Goal: Information Seeking & Learning: Find specific fact

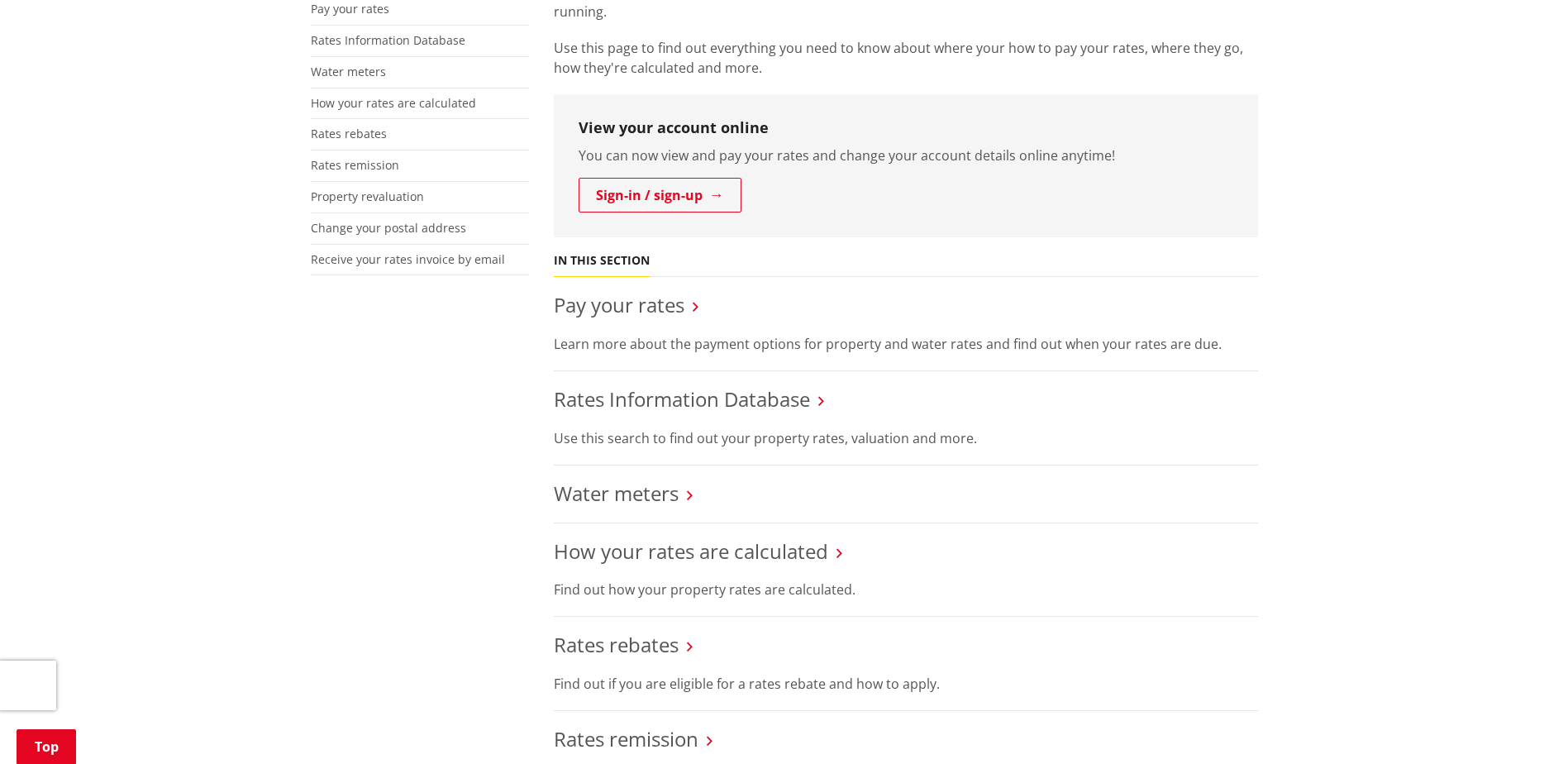
scroll to position [430, 0]
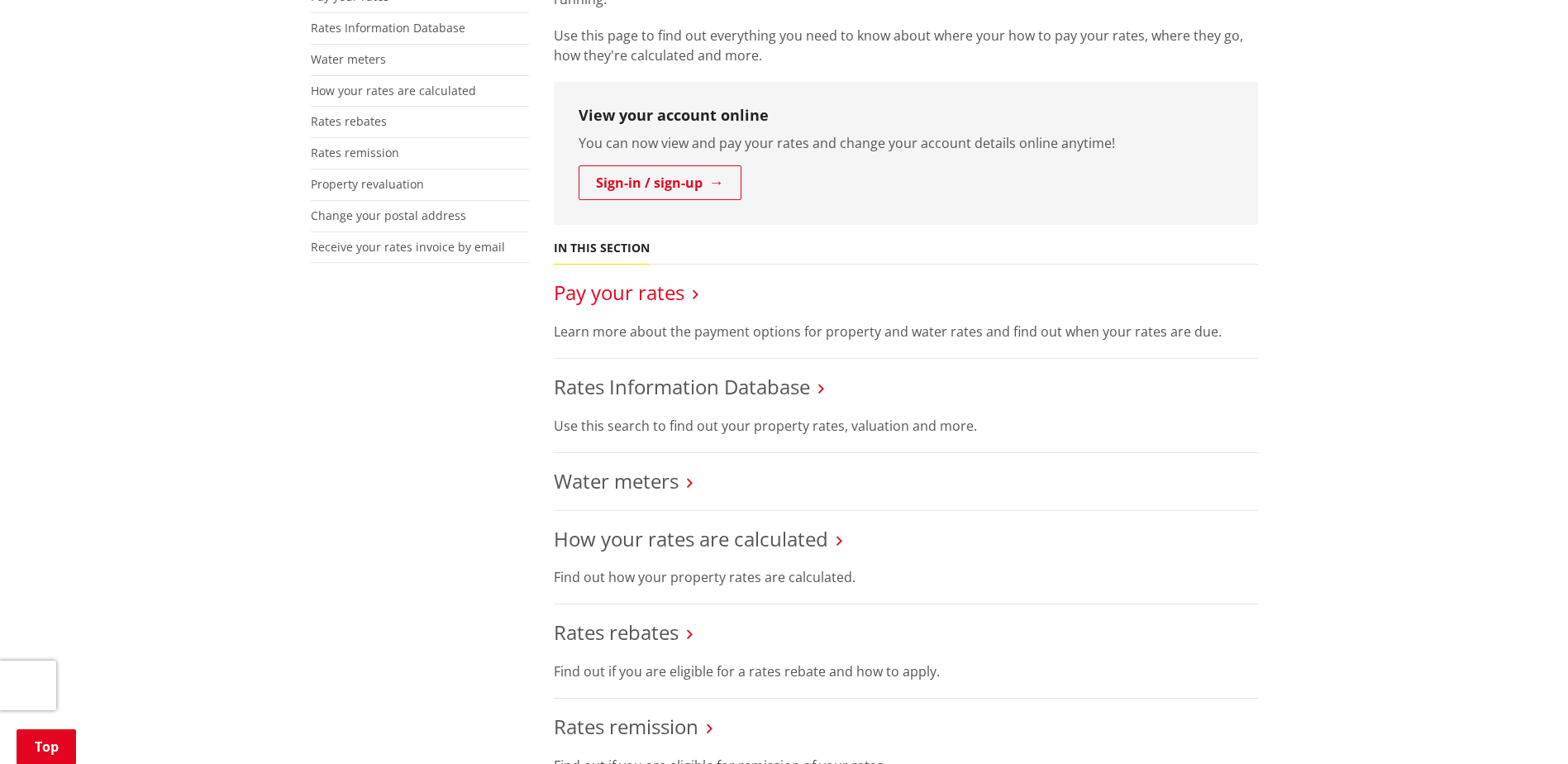
click at [648, 286] on link "Pay your rates" at bounding box center [618, 292] width 130 height 27
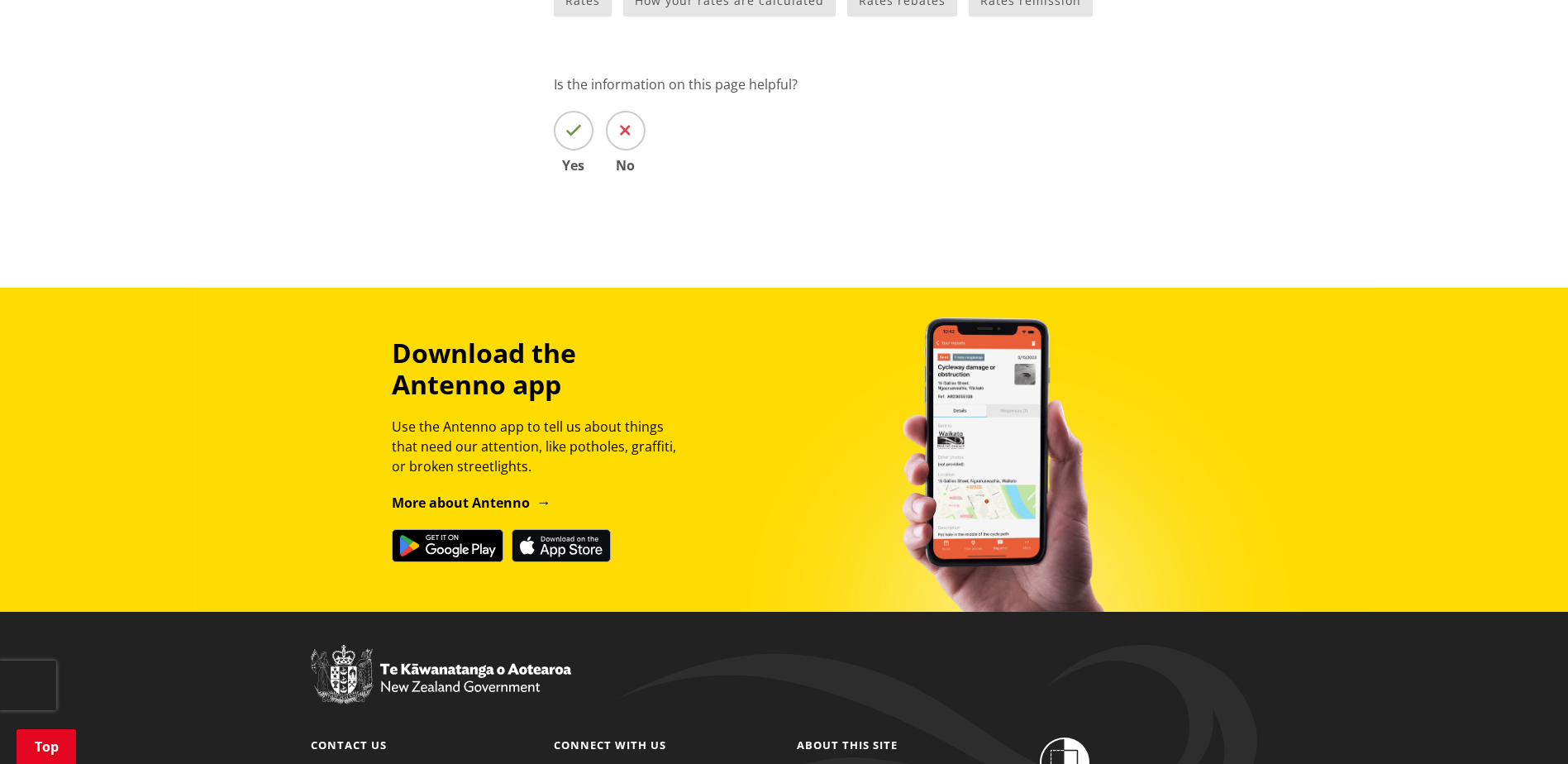
scroll to position [1351, 0]
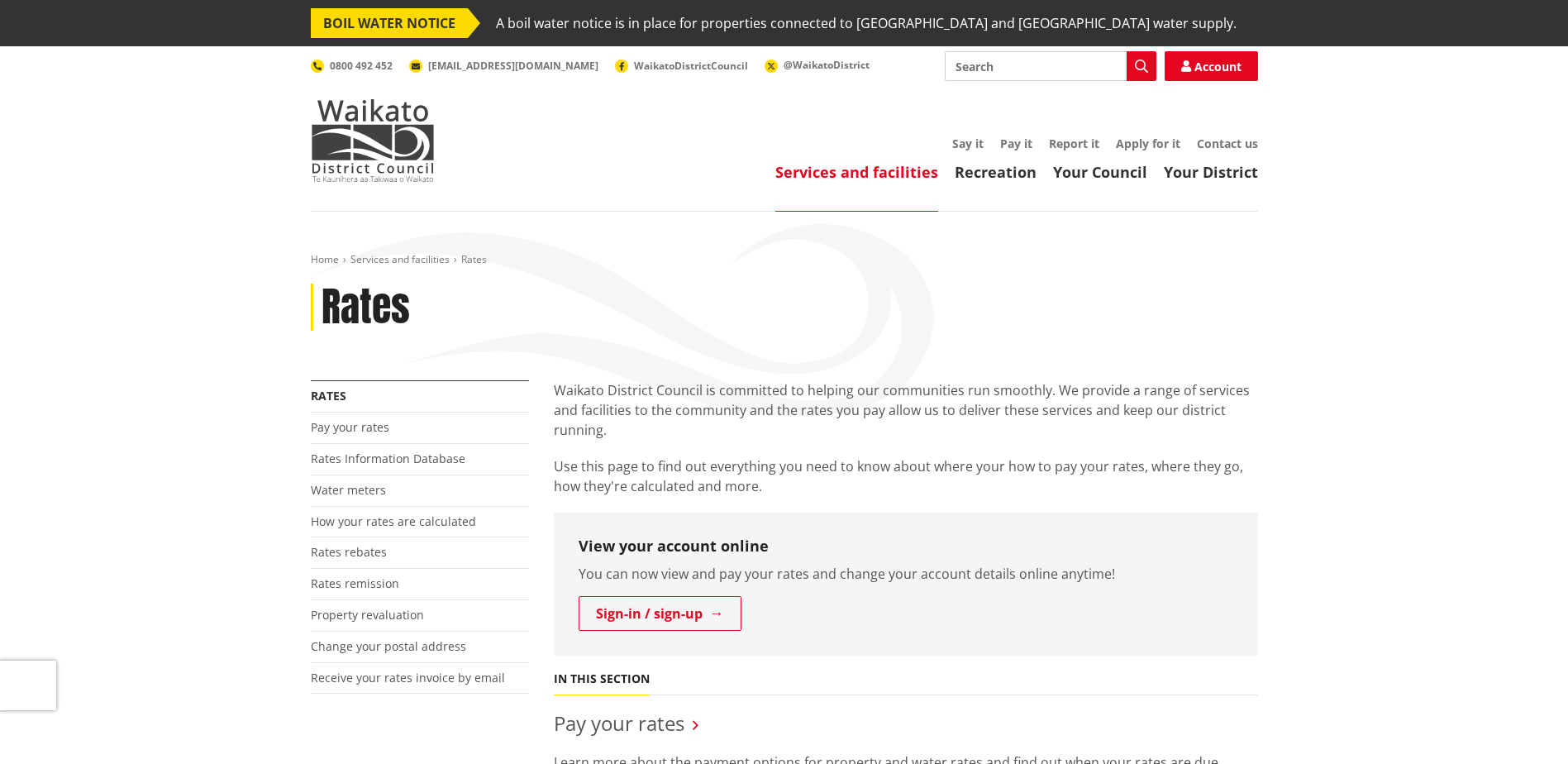
scroll to position [430, 0]
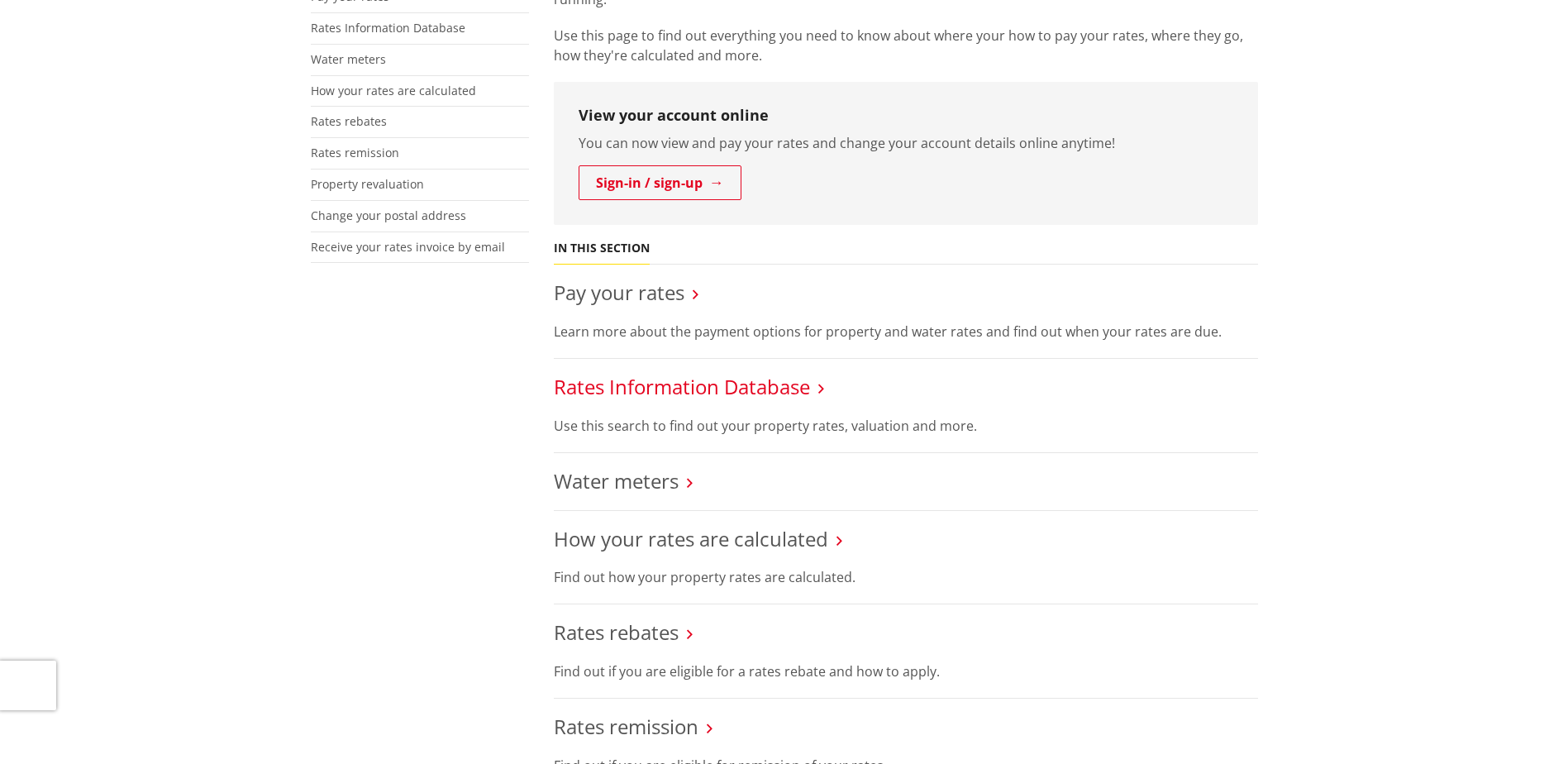
click at [694, 392] on link "Rates Information Database" at bounding box center [682, 386] width 256 height 27
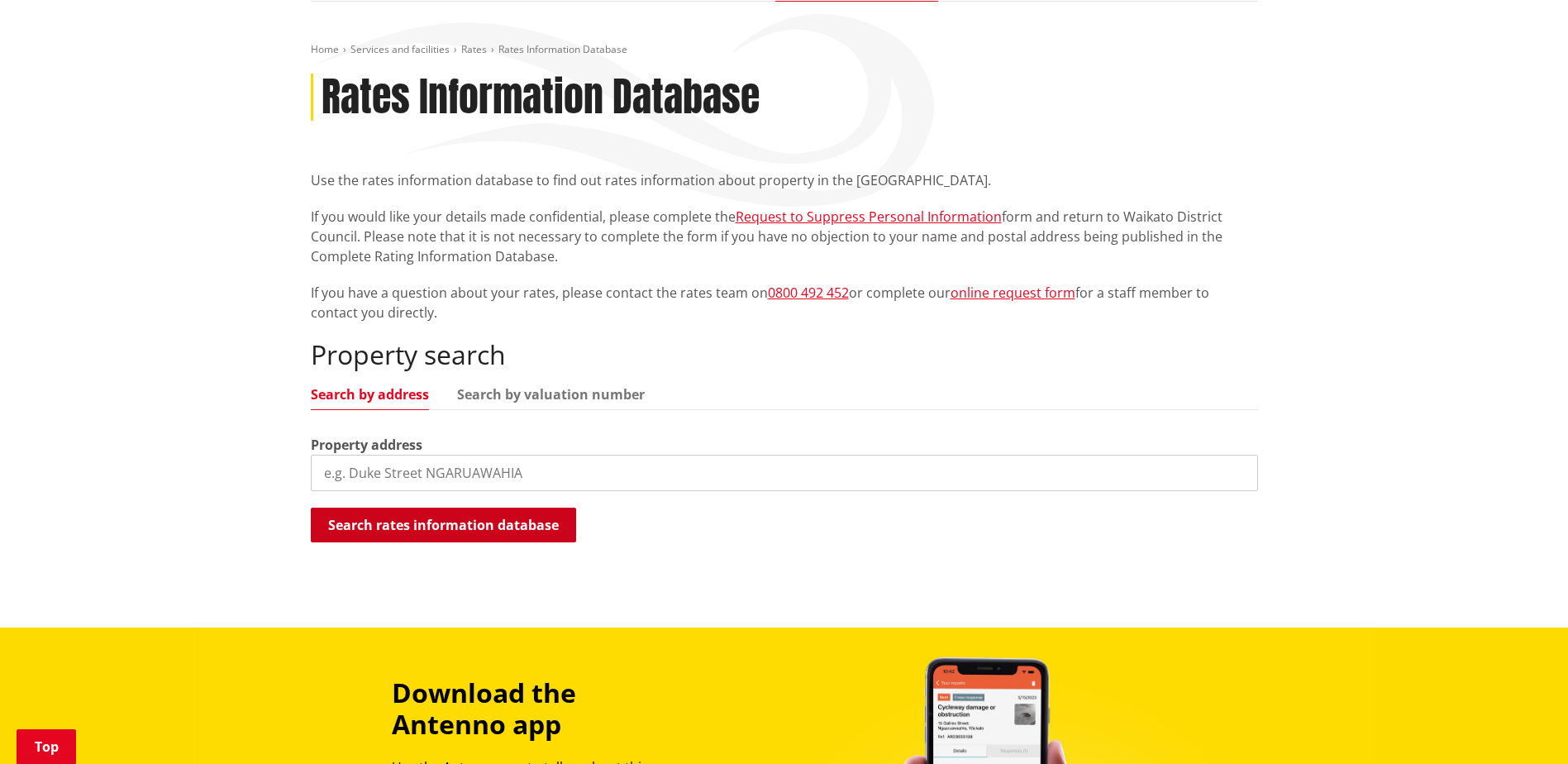
scroll to position [247, 0]
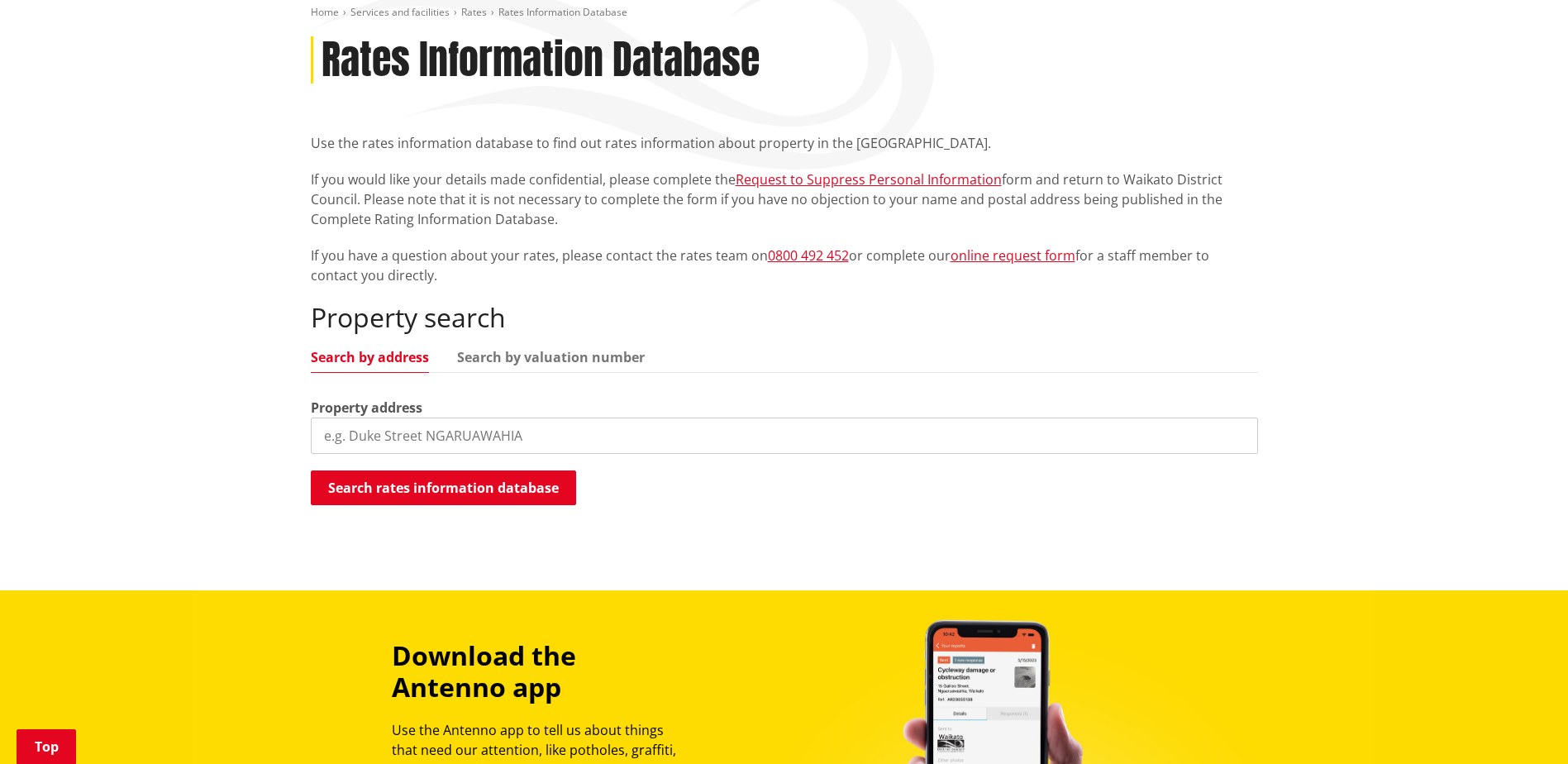
click at [463, 441] on input "search" at bounding box center [784, 435] width 947 height 36
paste input "288 HAUTAPU ROAD, TAMAHERE"
type input "288 HAUTAPU ROAD"
click at [470, 481] on button "Search rates information database" at bounding box center [443, 487] width 265 height 34
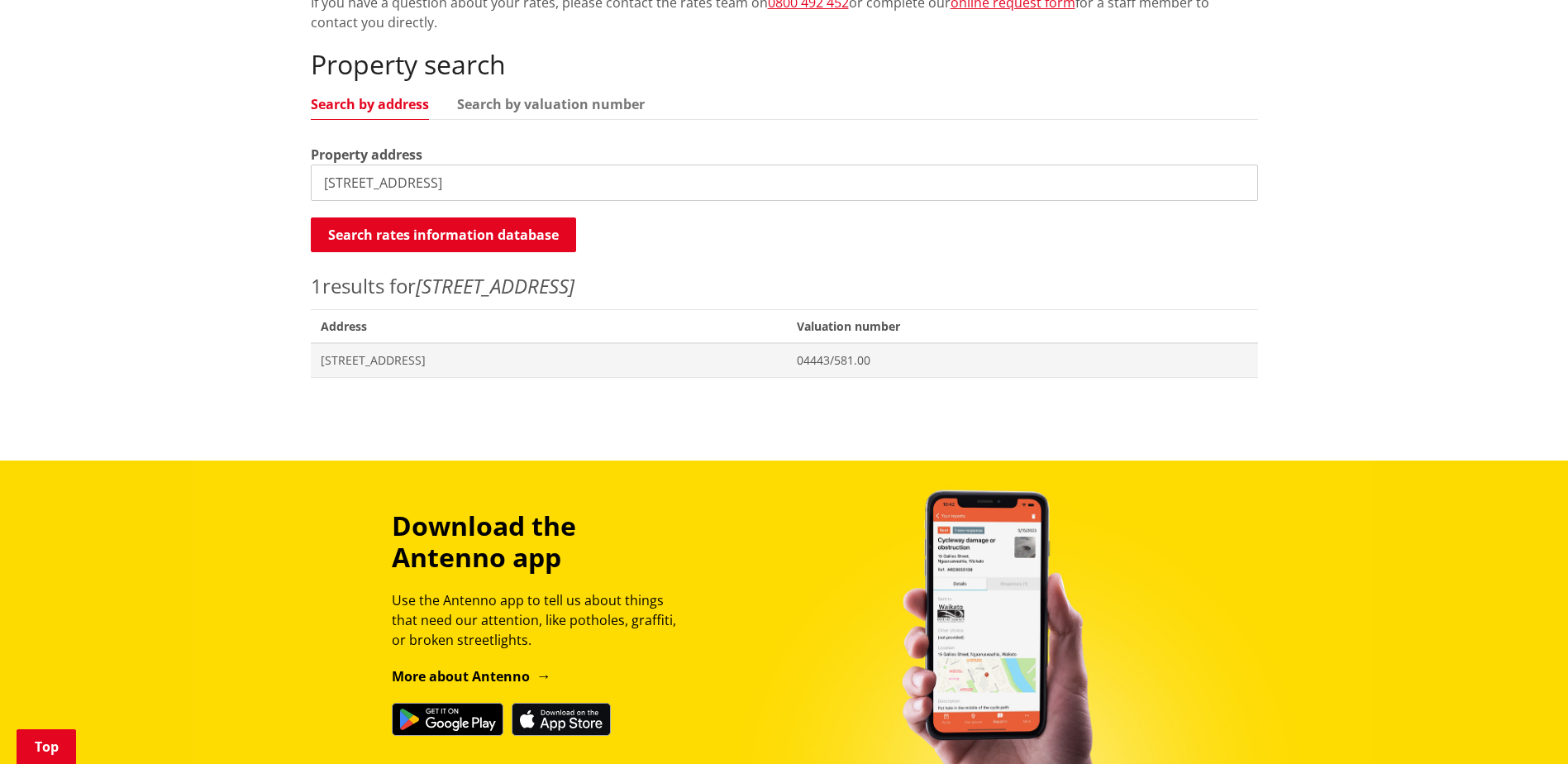
scroll to position [515, 0]
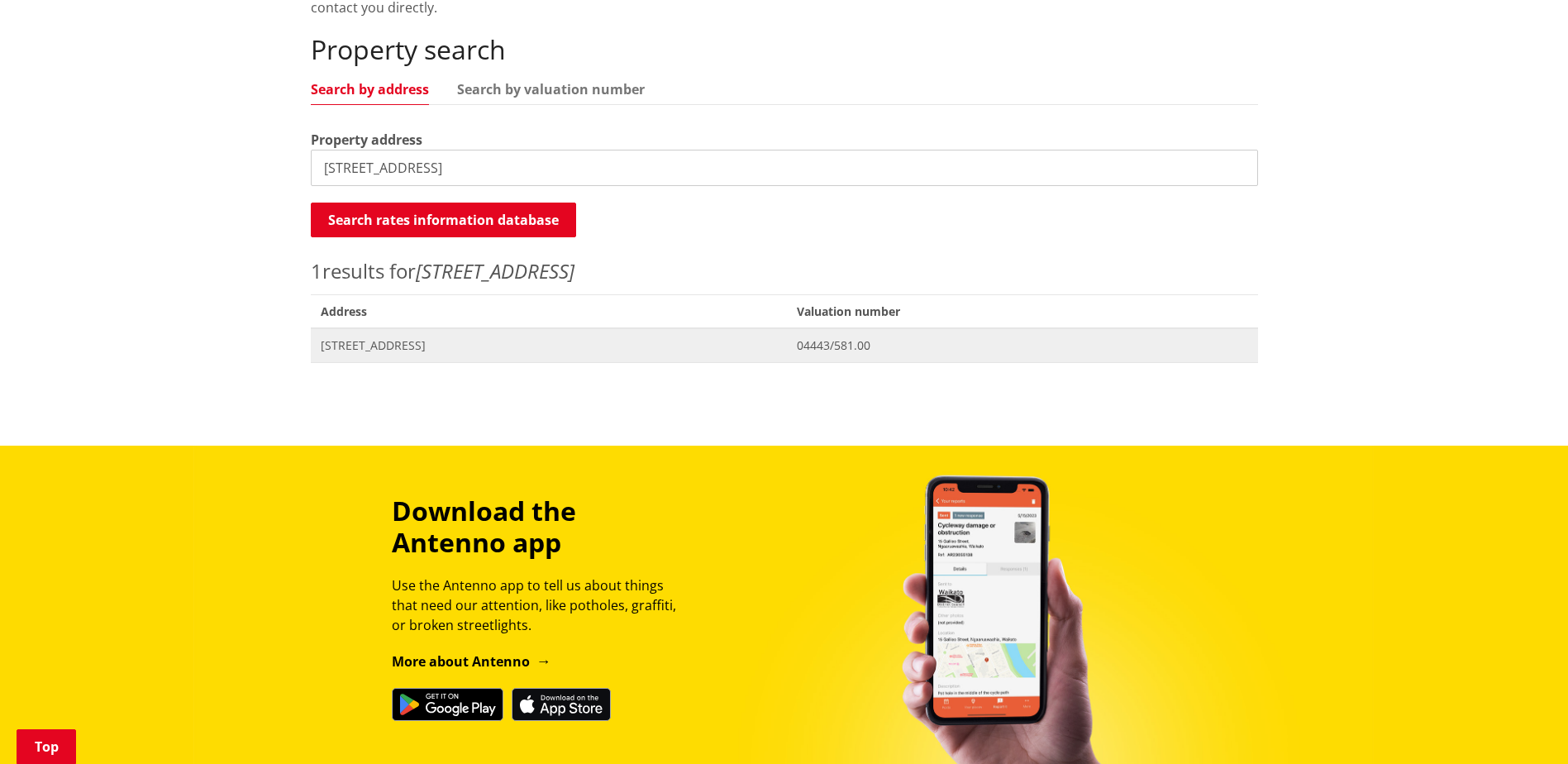
click at [778, 340] on span "[STREET_ADDRESS]" at bounding box center [549, 345] width 457 height 17
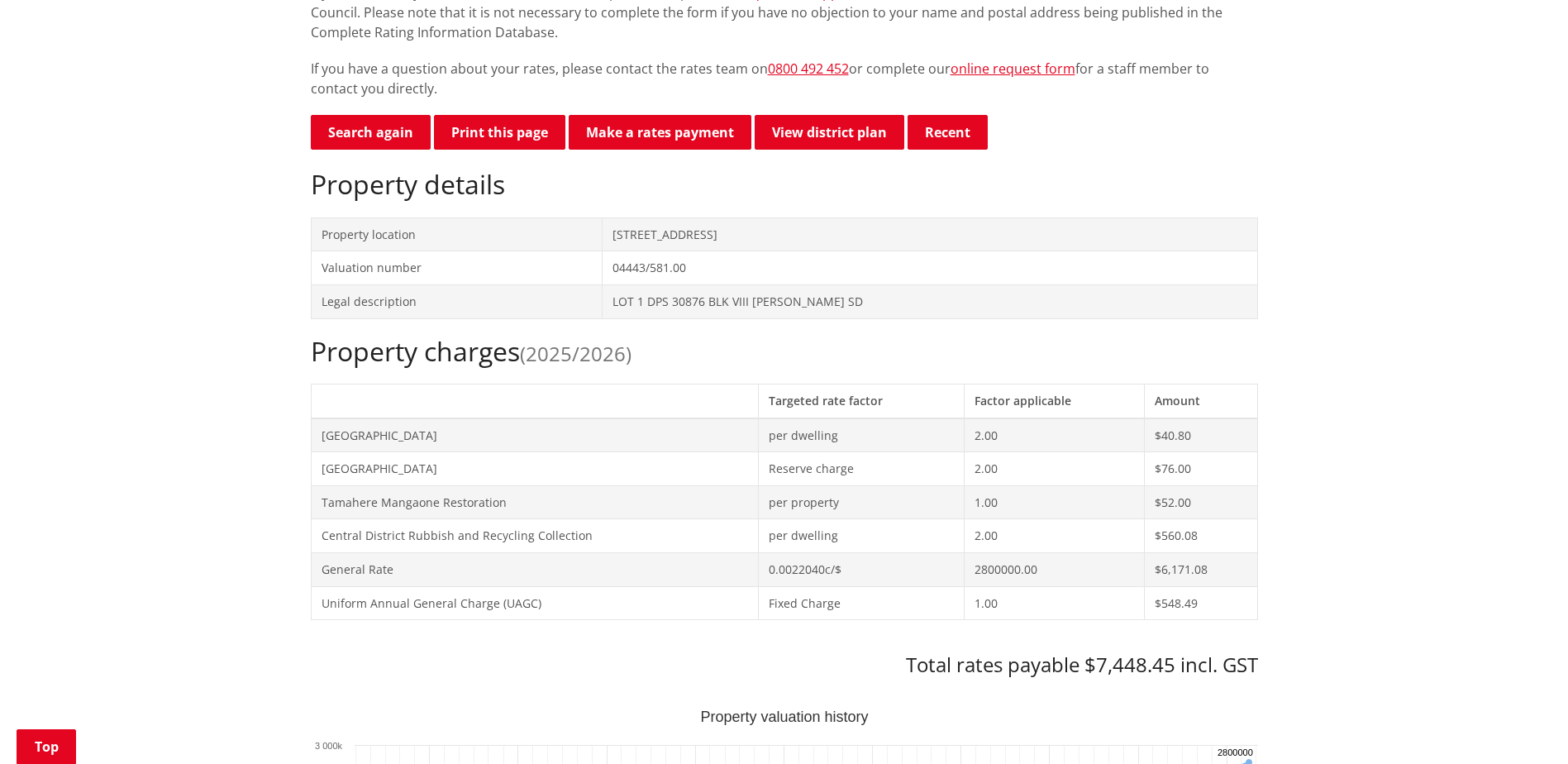
scroll to position [675, 0]
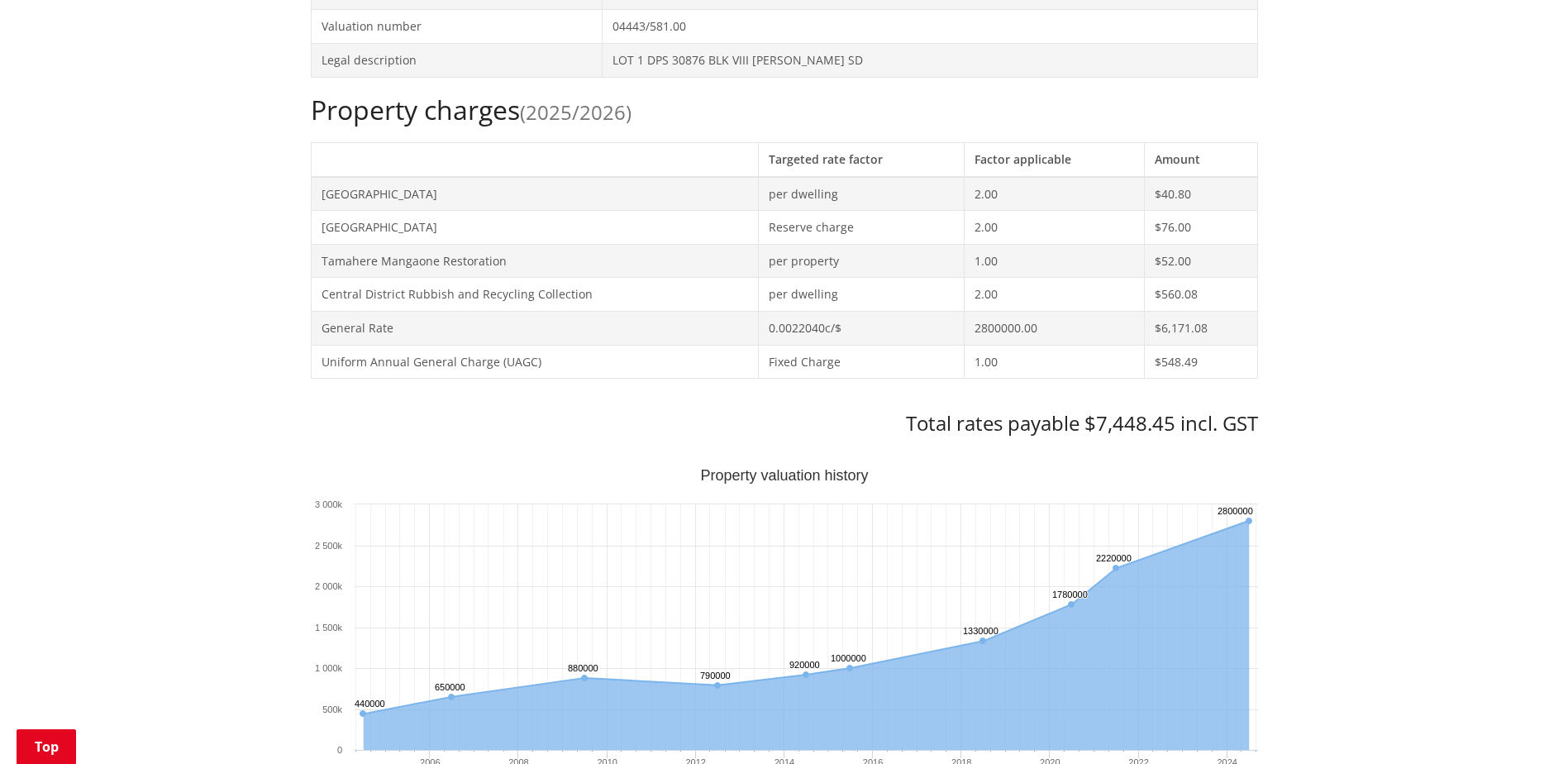
click at [1116, 418] on h3 "Total rates payable $7,448.45 incl. GST" at bounding box center [784, 424] width 947 height 23
copy h3 "7,448.45"
